Goal: Navigation & Orientation: Find specific page/section

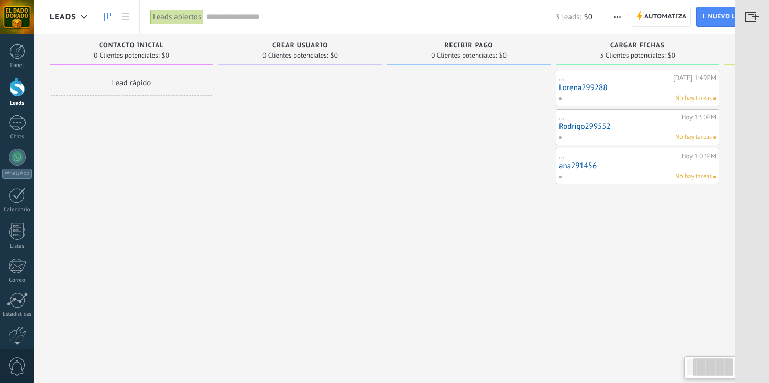
drag, startPoint x: 286, startPoint y: 159, endPoint x: 197, endPoint y: 200, distance: 98.0
click at [219, 200] on div at bounding box center [301, 193] width 164 height 246
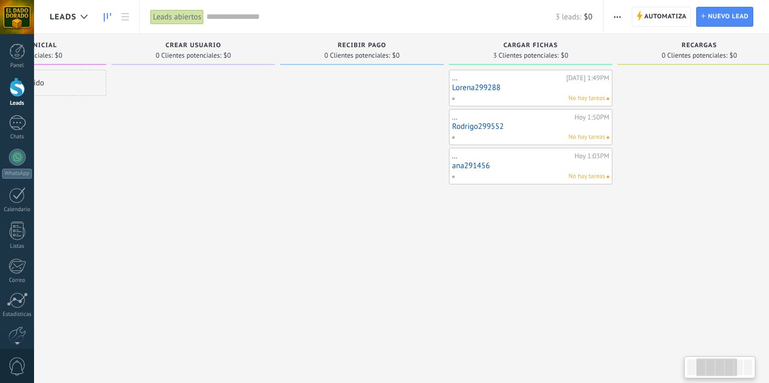
scroll to position [0, 354]
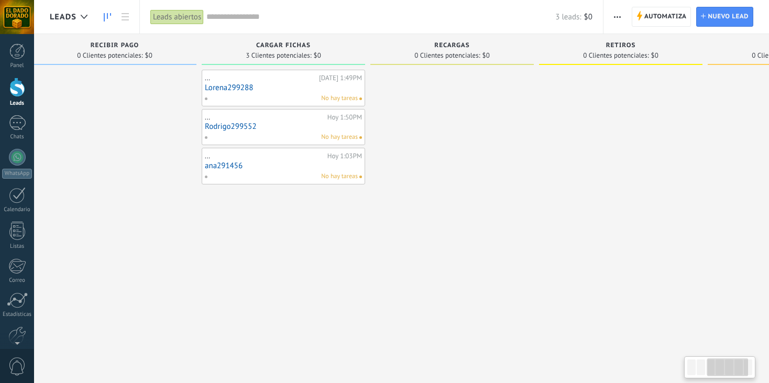
drag, startPoint x: 515, startPoint y: 224, endPoint x: 252, endPoint y: 316, distance: 278.6
click at [252, 316] on div "Leads Entrantes Solicitudes: 0 0 0 0 0 0 0 0 0 Contacto Inicial 0 Clientes pote…" at bounding box center [292, 204] width 1192 height 341
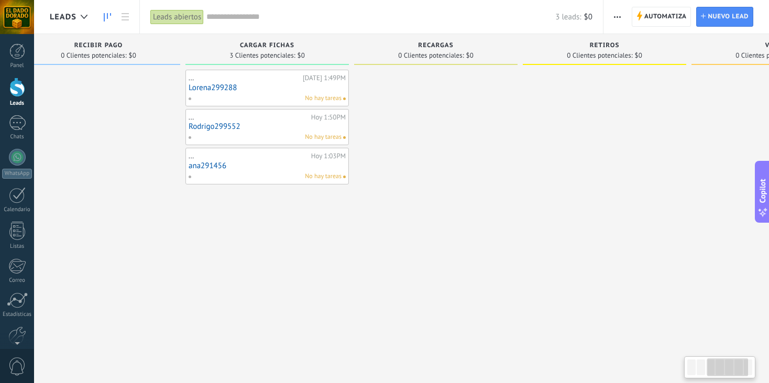
scroll to position [0, 0]
click at [13, 128] on div at bounding box center [17, 122] width 17 height 15
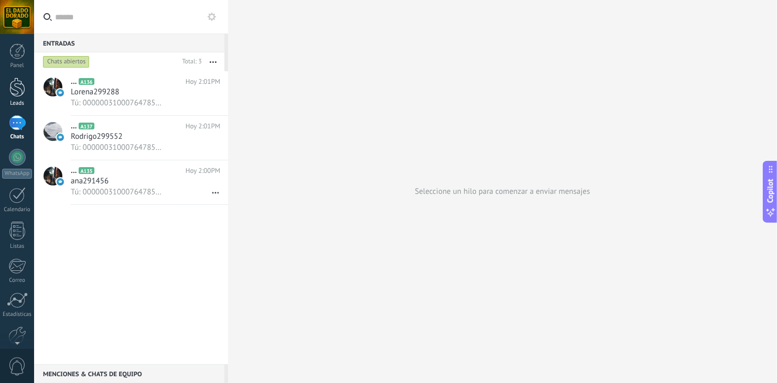
click at [16, 96] on div at bounding box center [17, 87] width 16 height 19
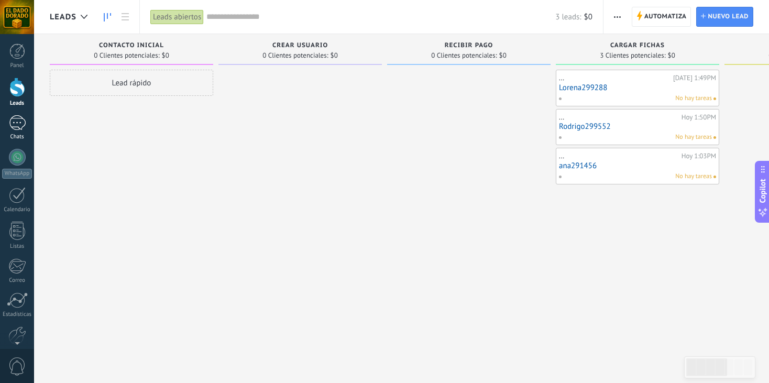
click at [20, 118] on div at bounding box center [17, 122] width 17 height 15
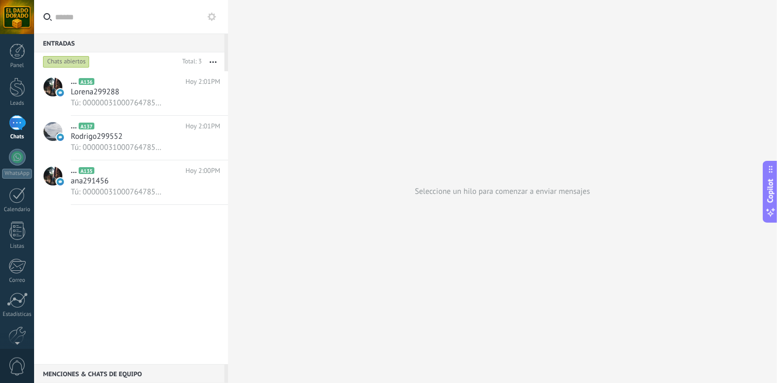
click at [20, 80] on div at bounding box center [17, 87] width 16 height 19
